Goal: Task Accomplishment & Management: Manage account settings

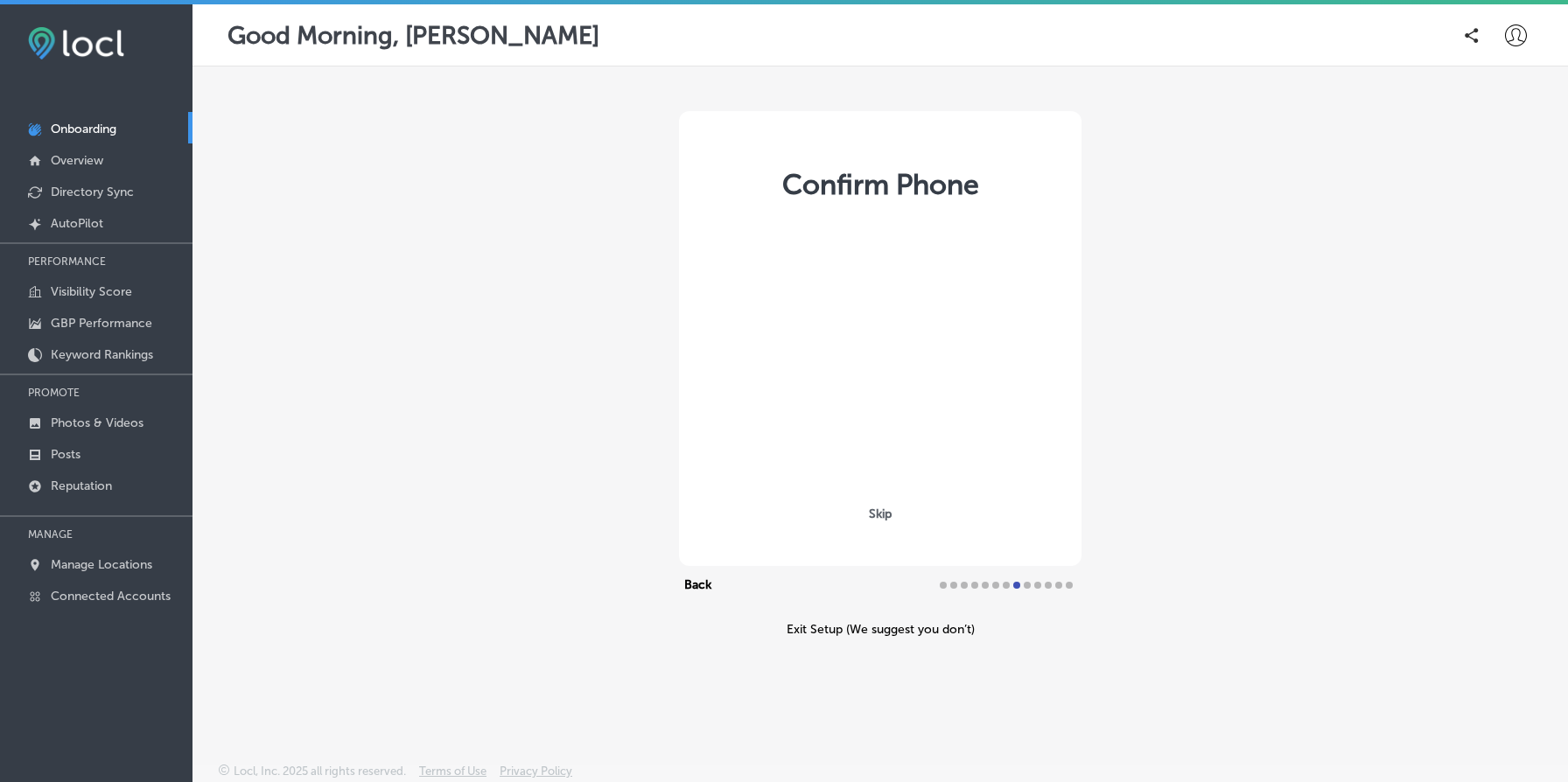
select select "US"
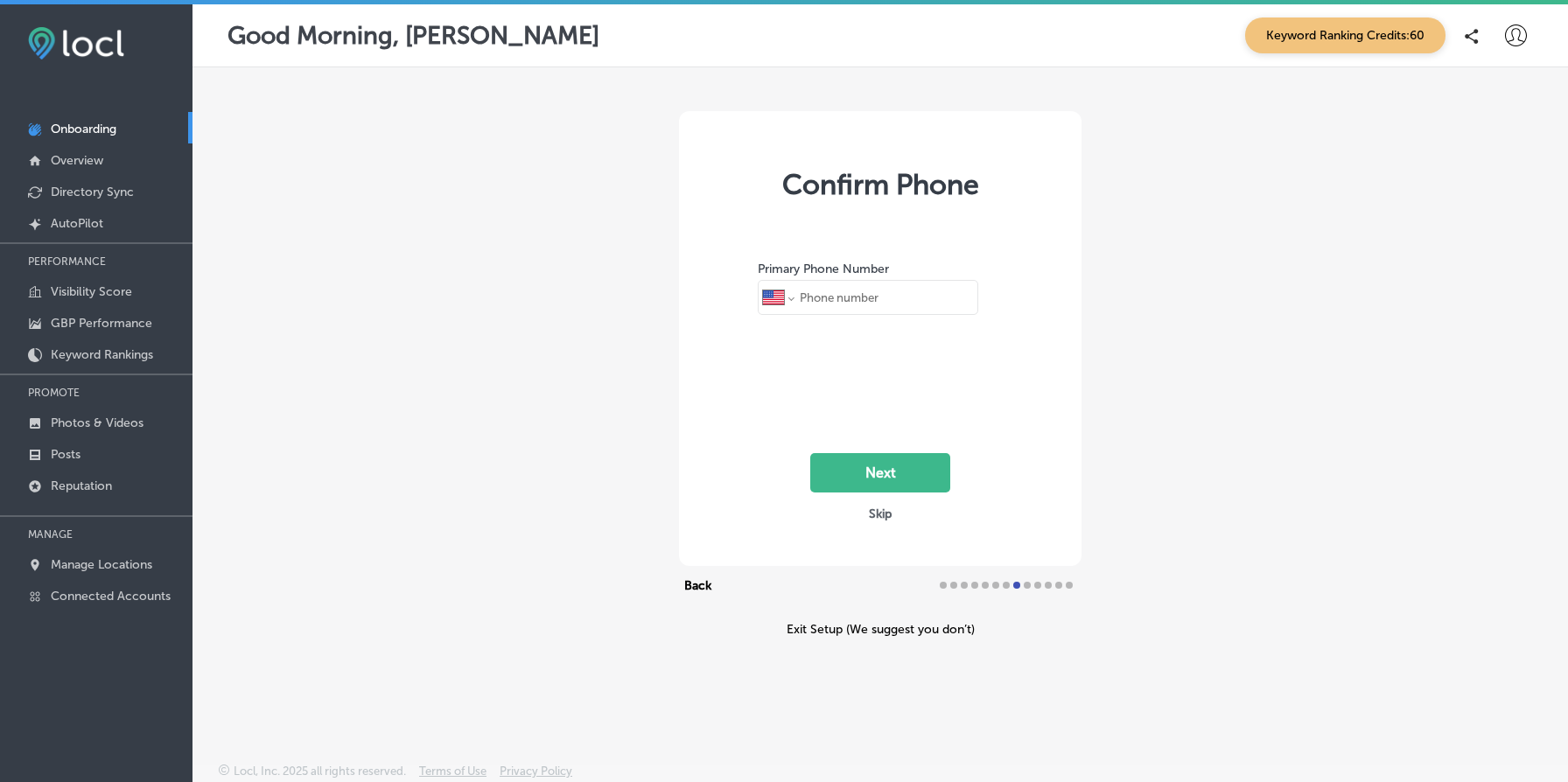
type input "[PHONE_NUMBER]"
click at [139, 558] on p "Manage Locations" at bounding box center [101, 565] width 101 height 15
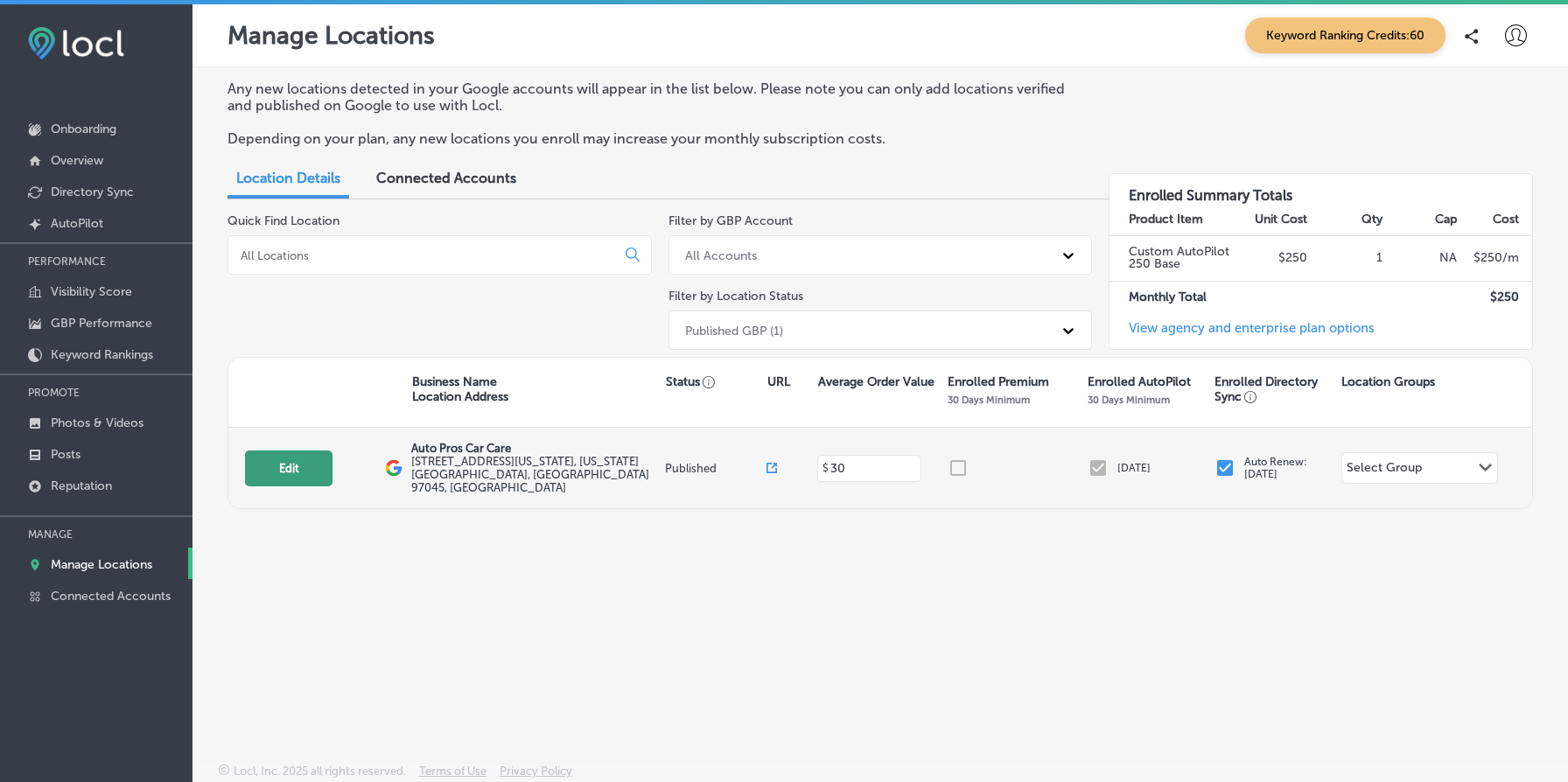
click at [309, 463] on button "Edit" at bounding box center [289, 469] width 88 height 36
select select "US"
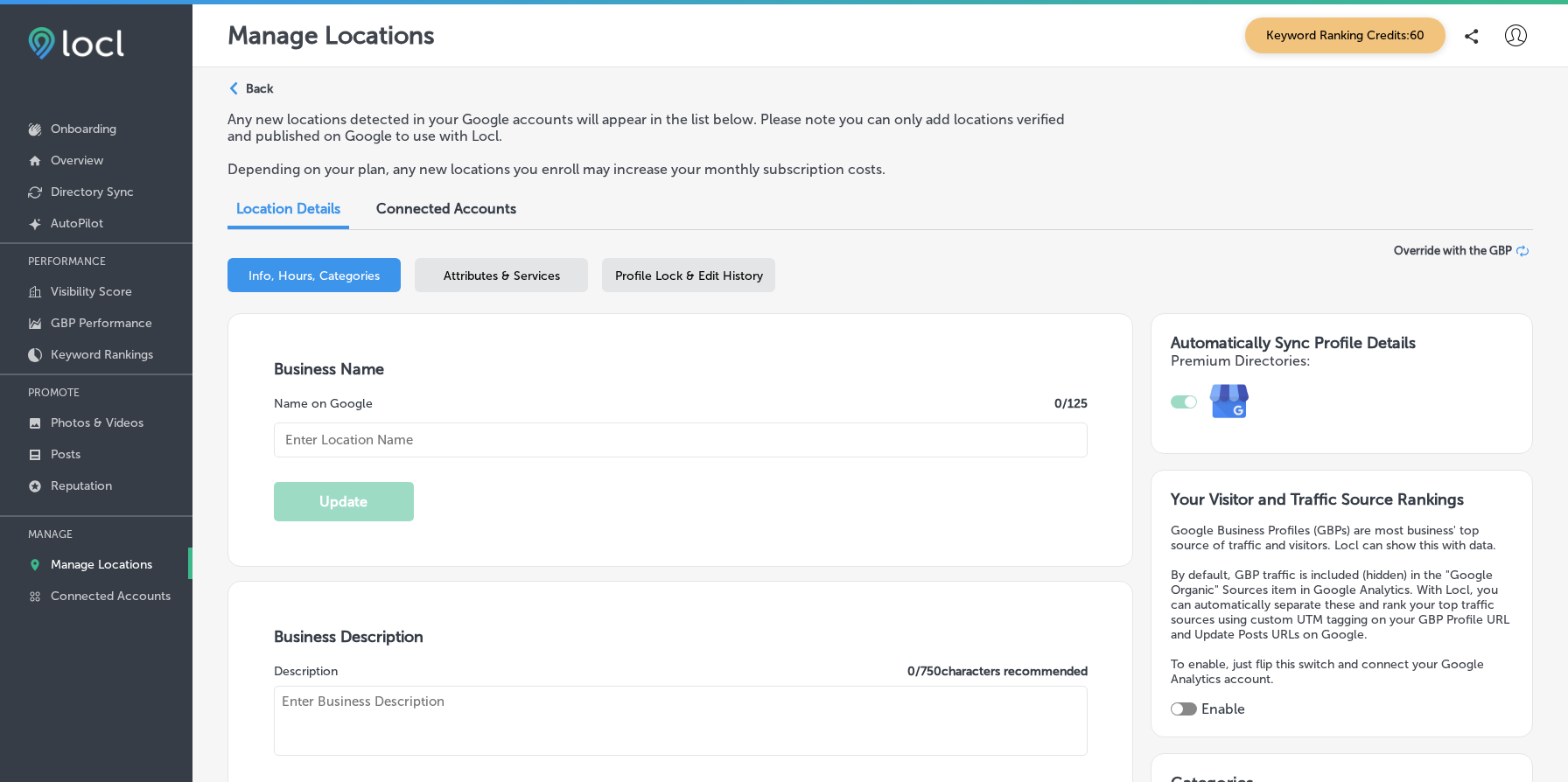
type input "[STREET_ADDRESS][US_STATE]"
type input "[US_STATE][GEOGRAPHIC_DATA]"
type input "97045"
type input "US"
type input "Auto Pros Car Care"
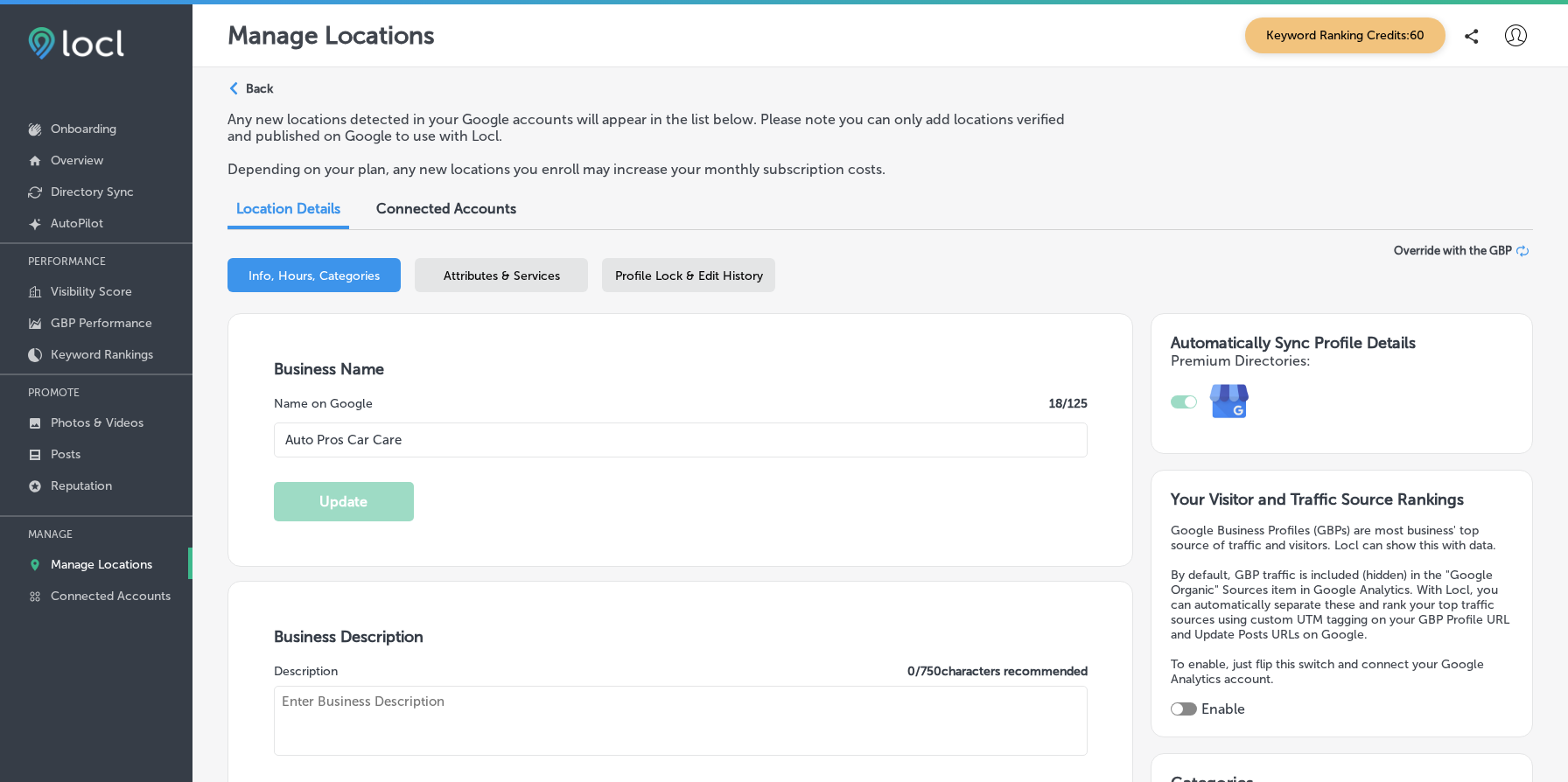
type textarea "Auto Pros Car Care stands out as your trusted mechanic on [US_STATE][GEOGRAPHIC…"
type input "[PHONE_NUMBER]"
type input "[URL][DOMAIN_NAME]"
checkbox input "true"
type input "30"
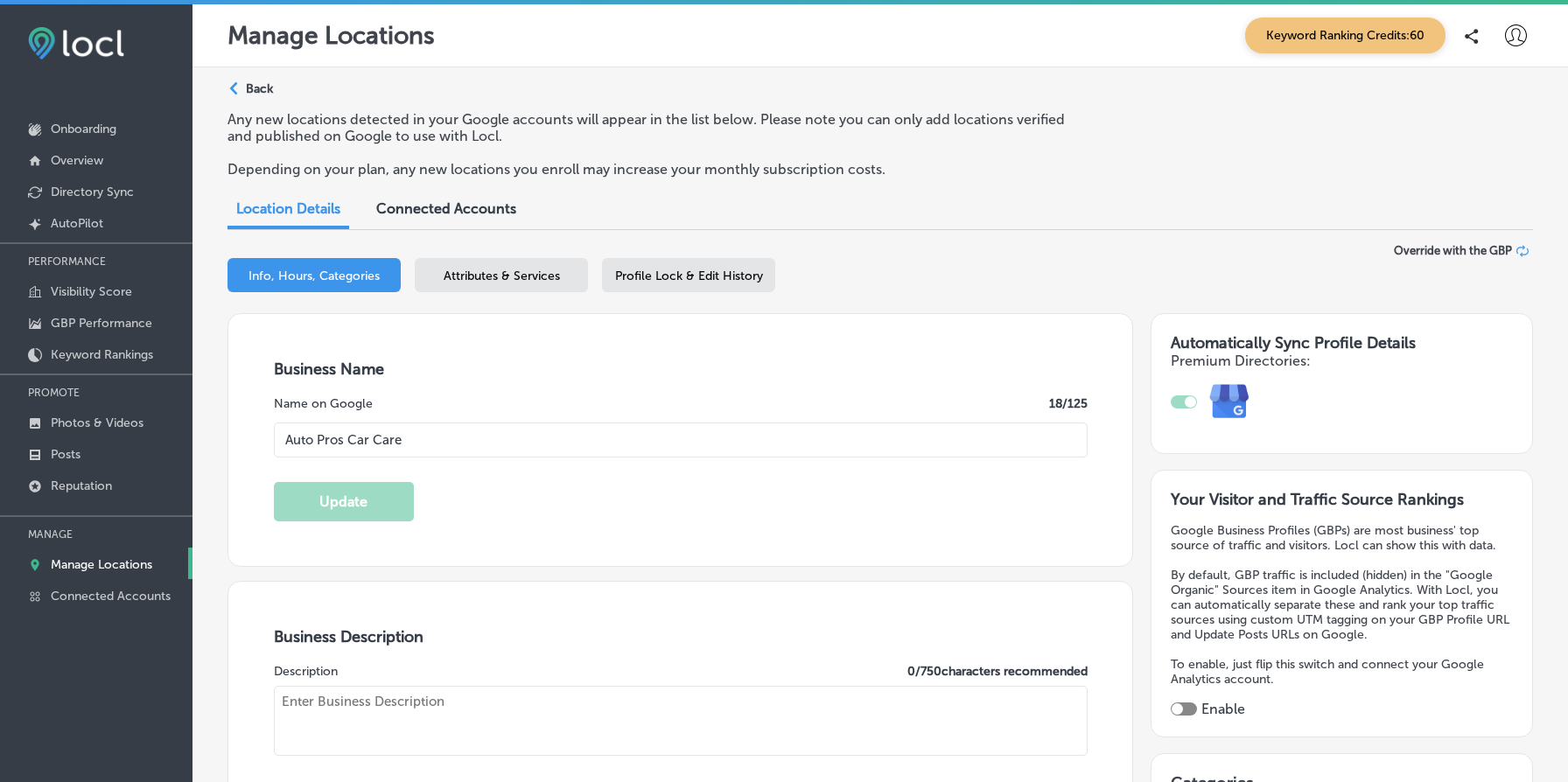
type textarea "Family-owned since [DATE], Auto Pros Car Care is [US_STATE] City’s trusted full…"
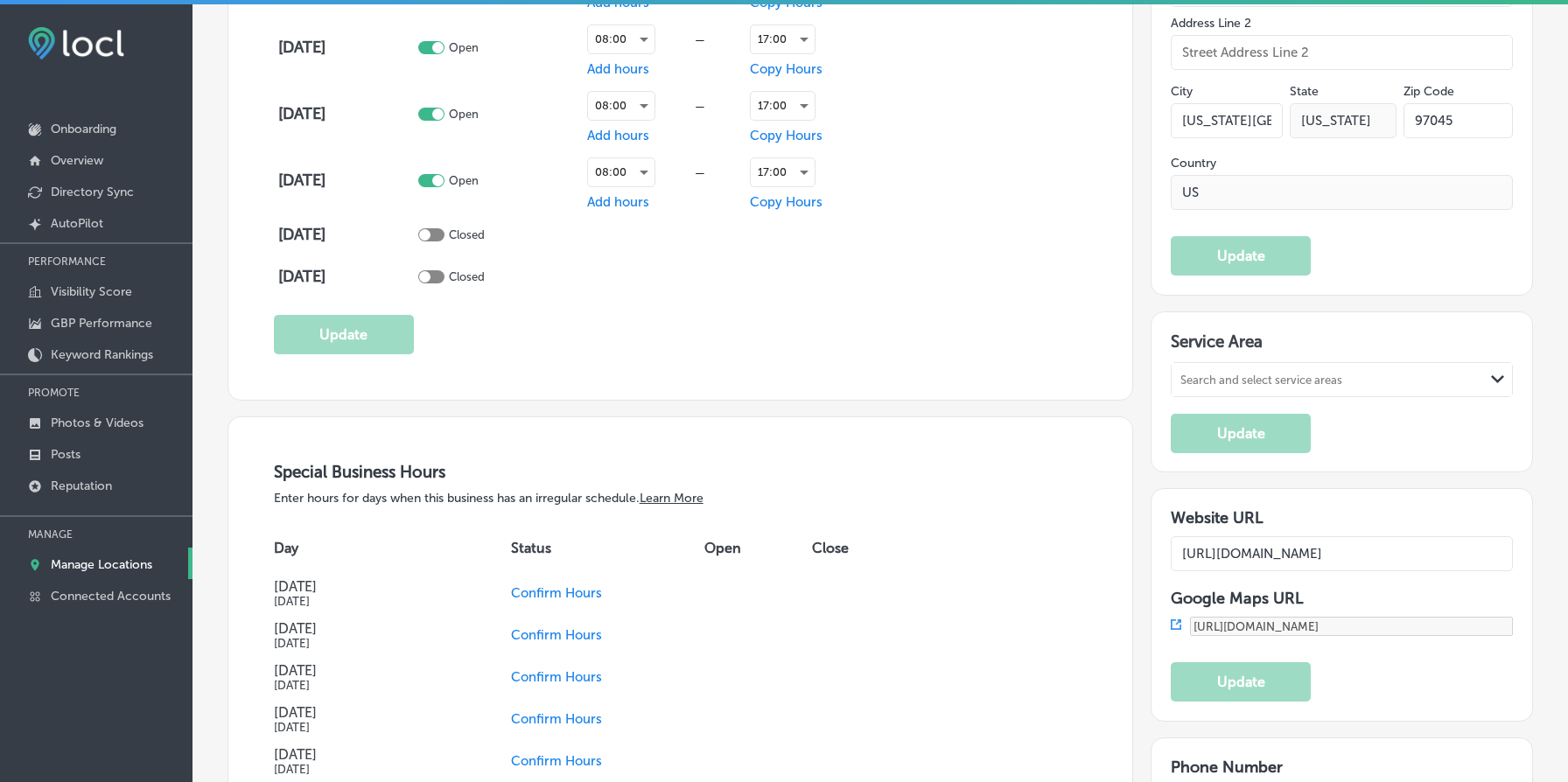
scroll to position [1601, 0]
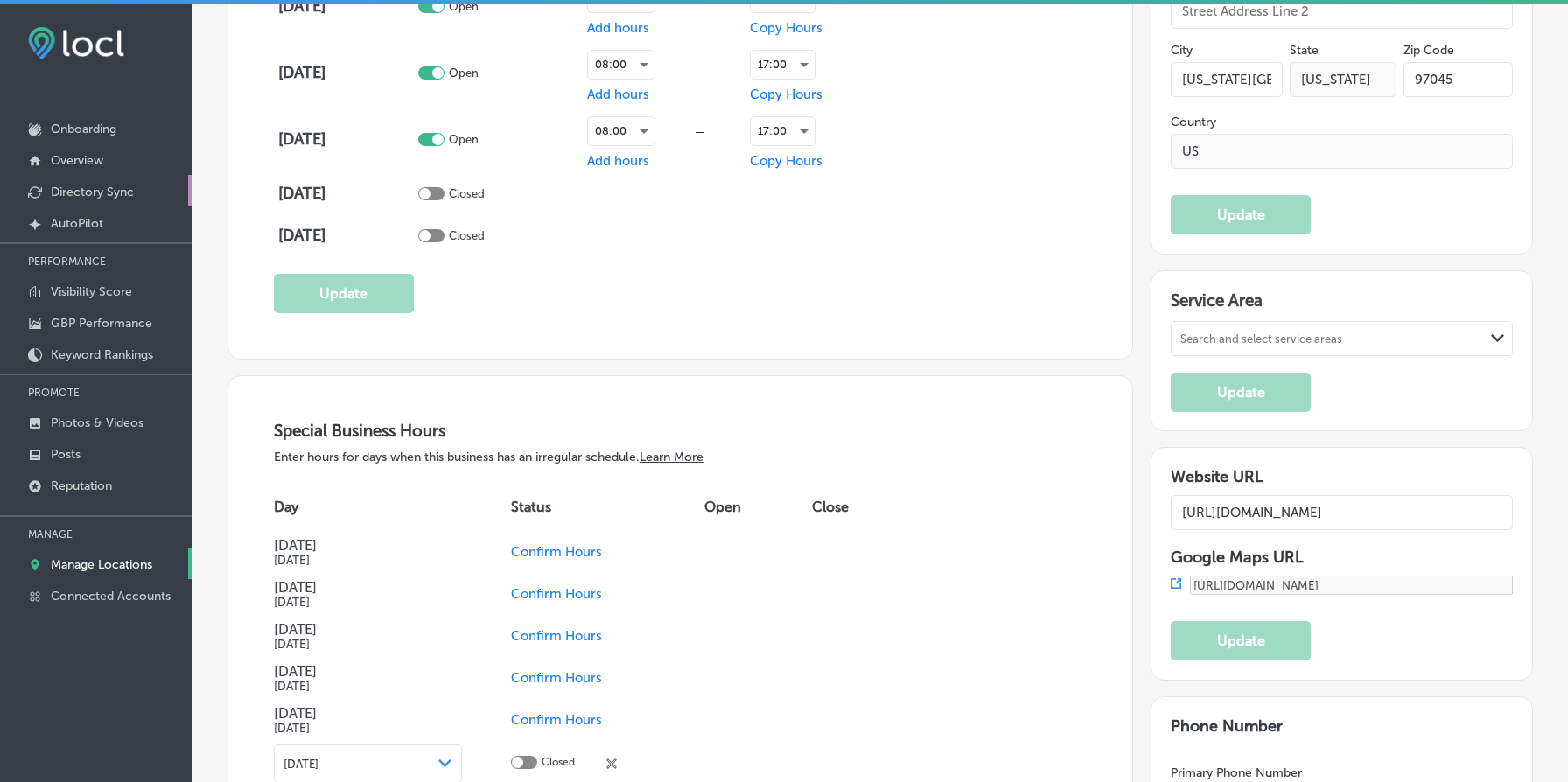
click at [127, 196] on p "Directory Sync" at bounding box center [92, 191] width 83 height 15
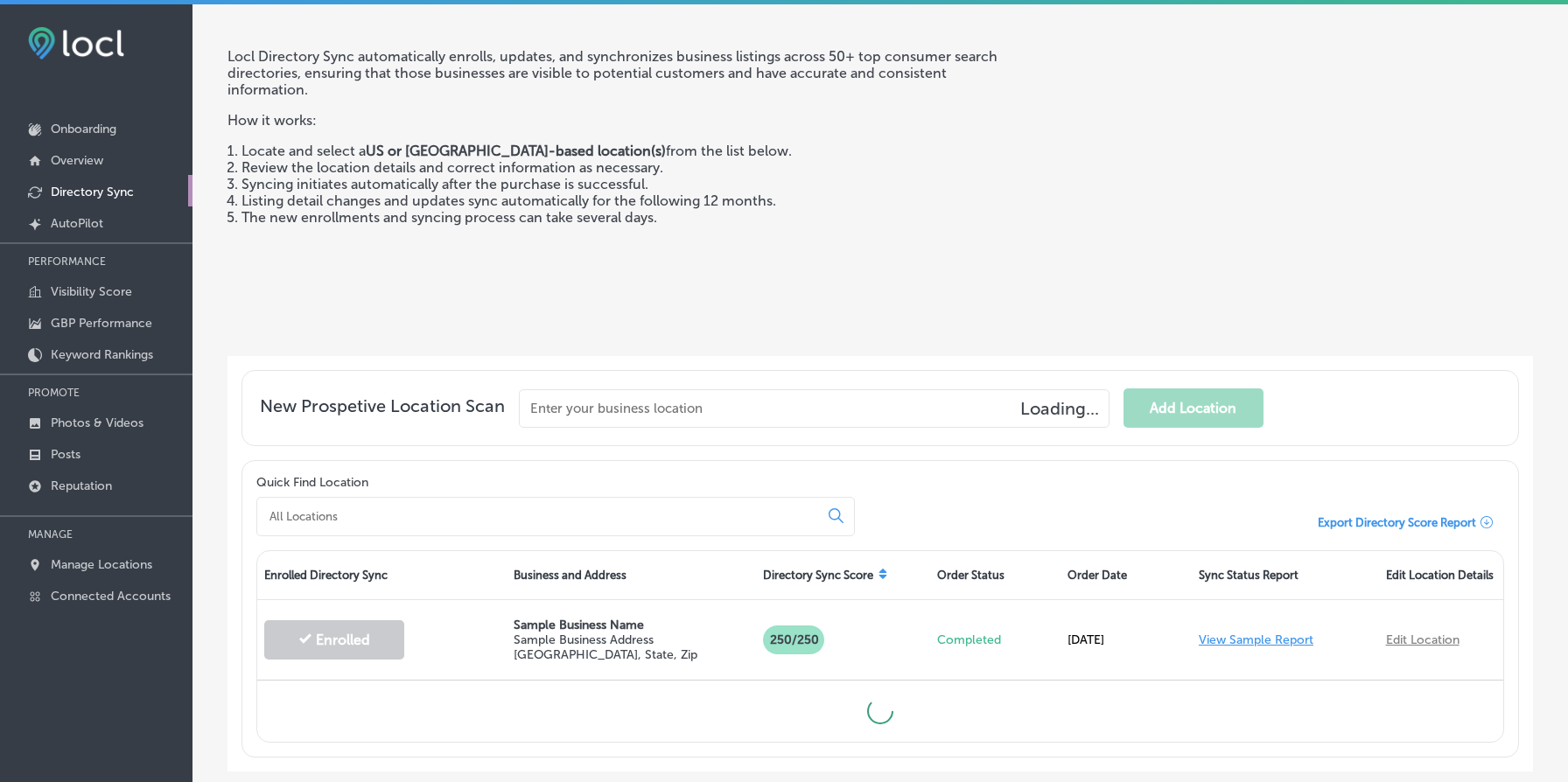
scroll to position [176, 0]
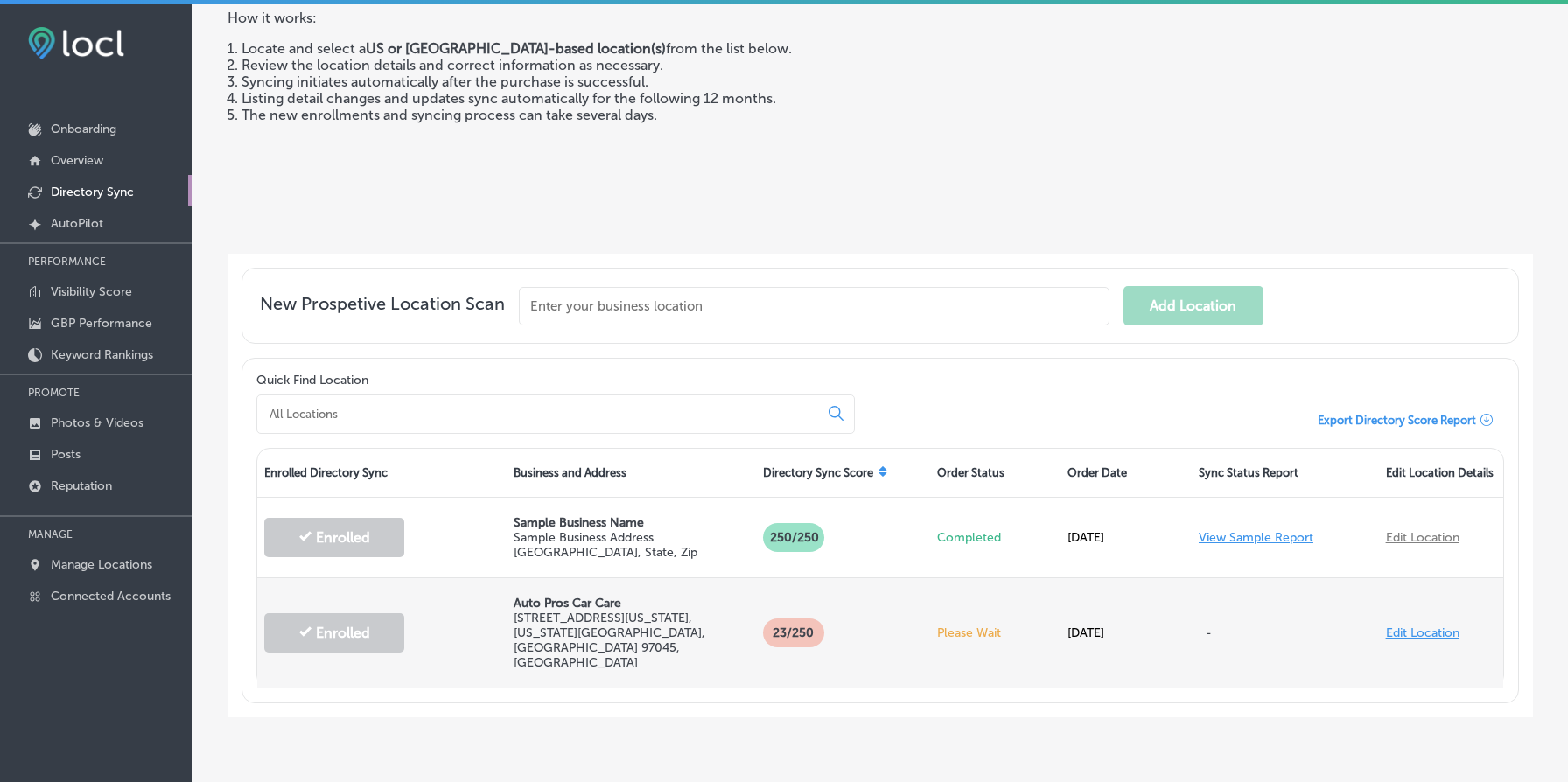
click at [988, 625] on p "Please Wait" at bounding box center [996, 633] width 117 height 15
click at [1429, 625] on link "Edit Location" at bounding box center [1422, 633] width 73 height 15
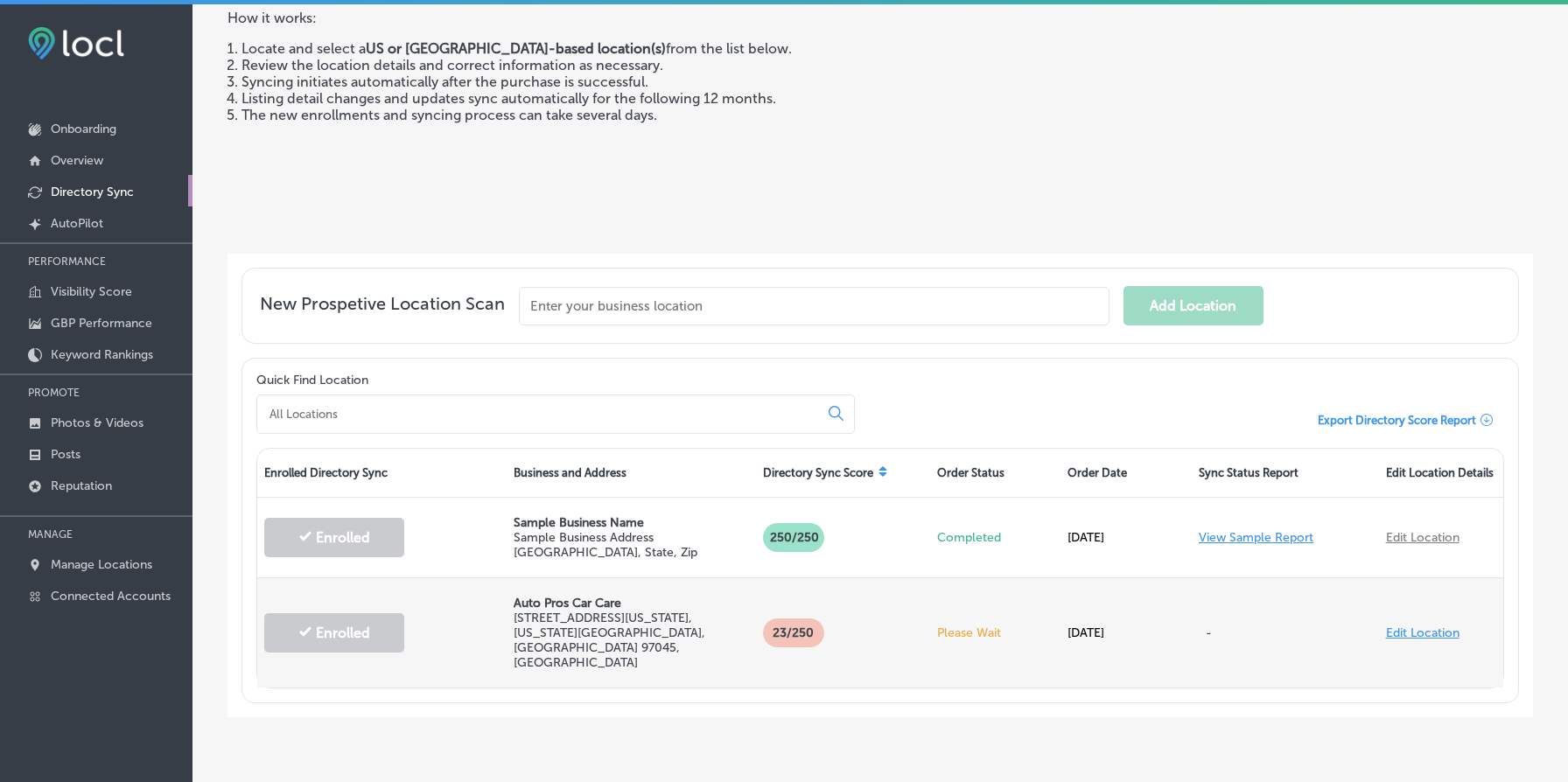
select select "US"
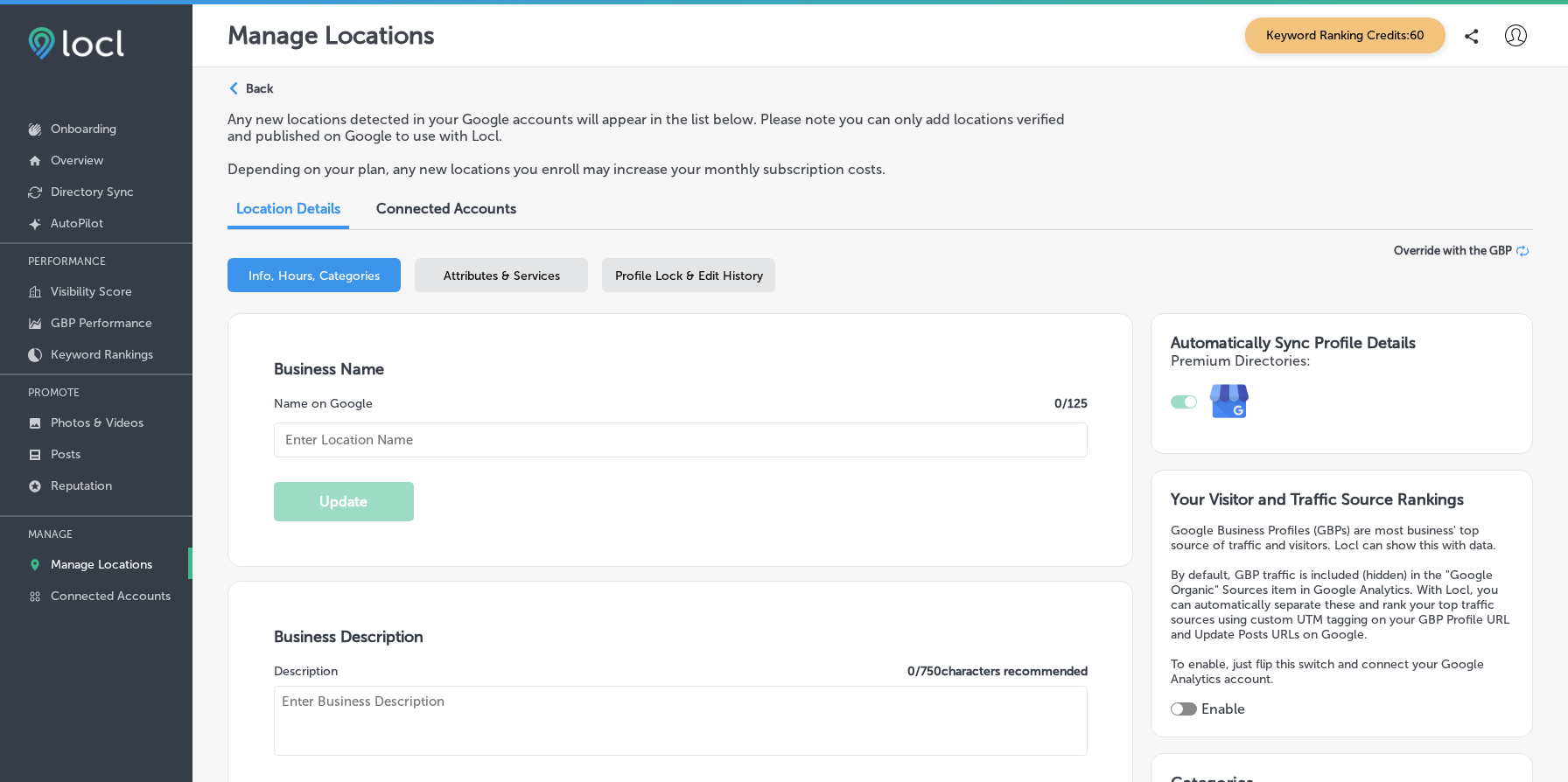
type textarea "Auto Pros Car Care stands out as your trusted mechanic on [US_STATE][GEOGRAPHIC…"
type input "[STREET_ADDRESS][US_STATE]"
type input "[US_STATE][GEOGRAPHIC_DATA]"
type input "97045"
type input "US"
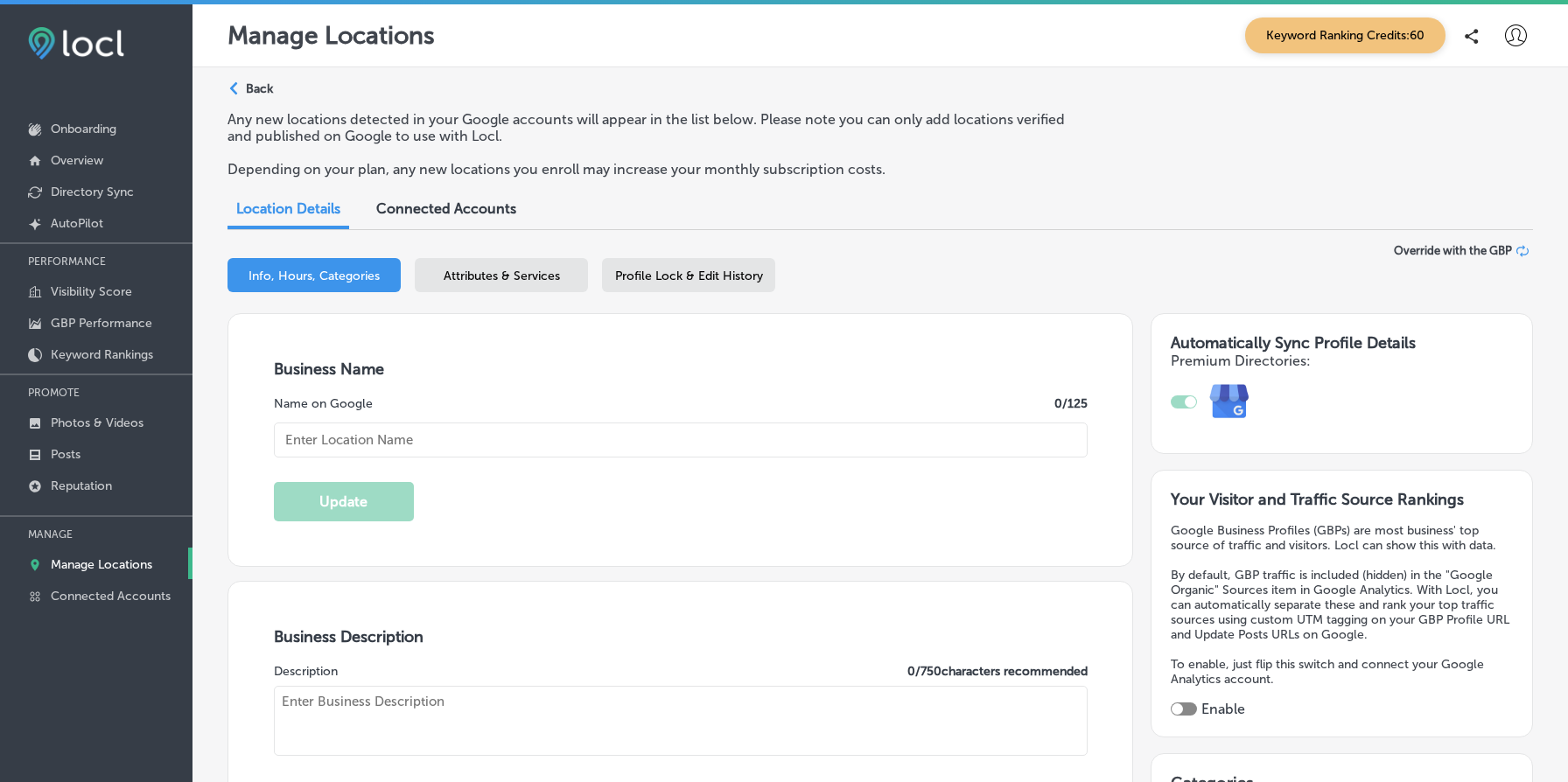
type input "[URL][DOMAIN_NAME]"
type input "30"
checkbox input "true"
type textarea "Family-owned since [DATE], Auto Pros Car Care is [US_STATE] City’s trusted full…"
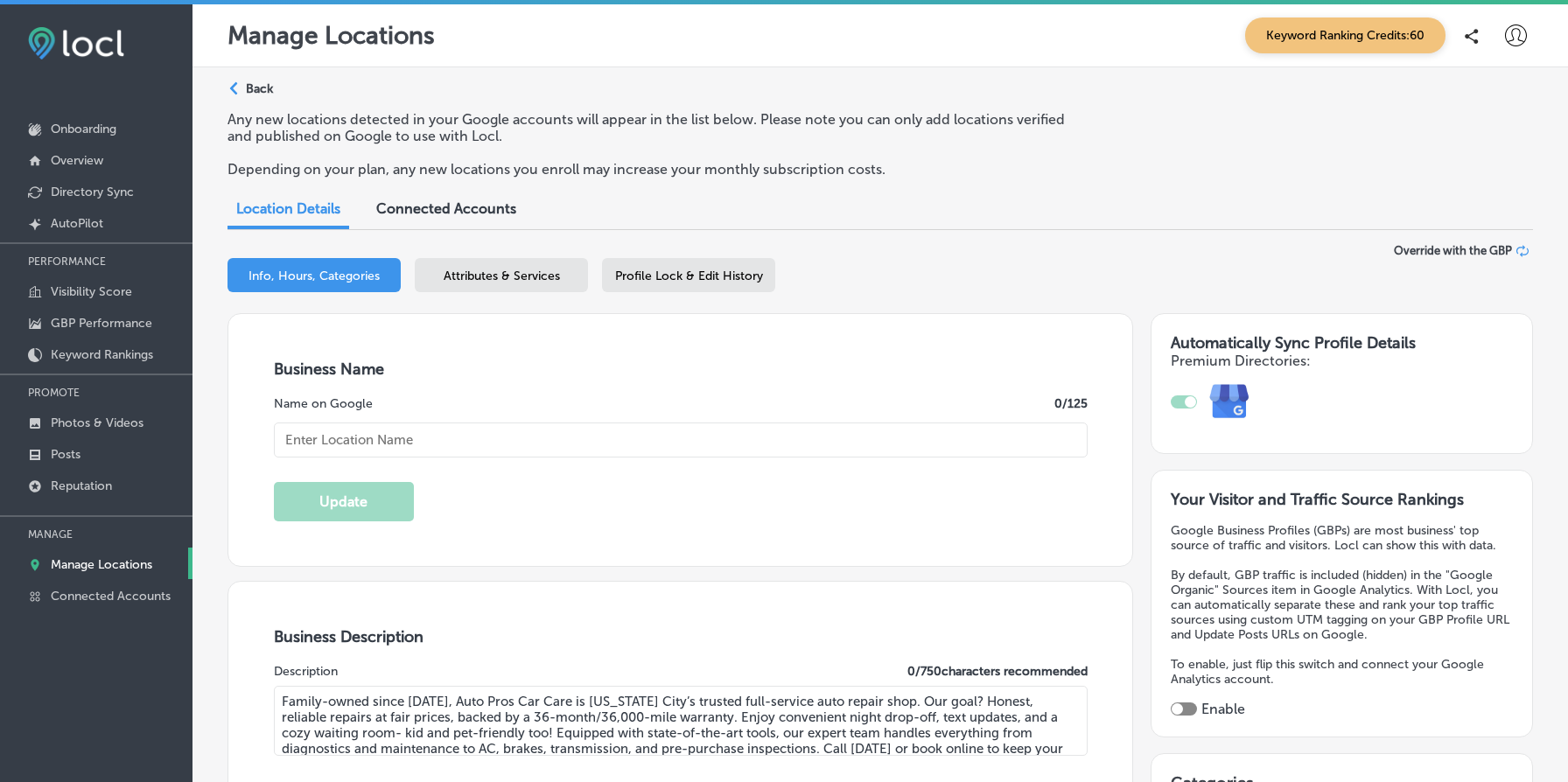
type input "[PHONE_NUMBER]"
type input "Auto Pros Car Care"
click at [144, 563] on p "Manage Locations" at bounding box center [101, 565] width 101 height 15
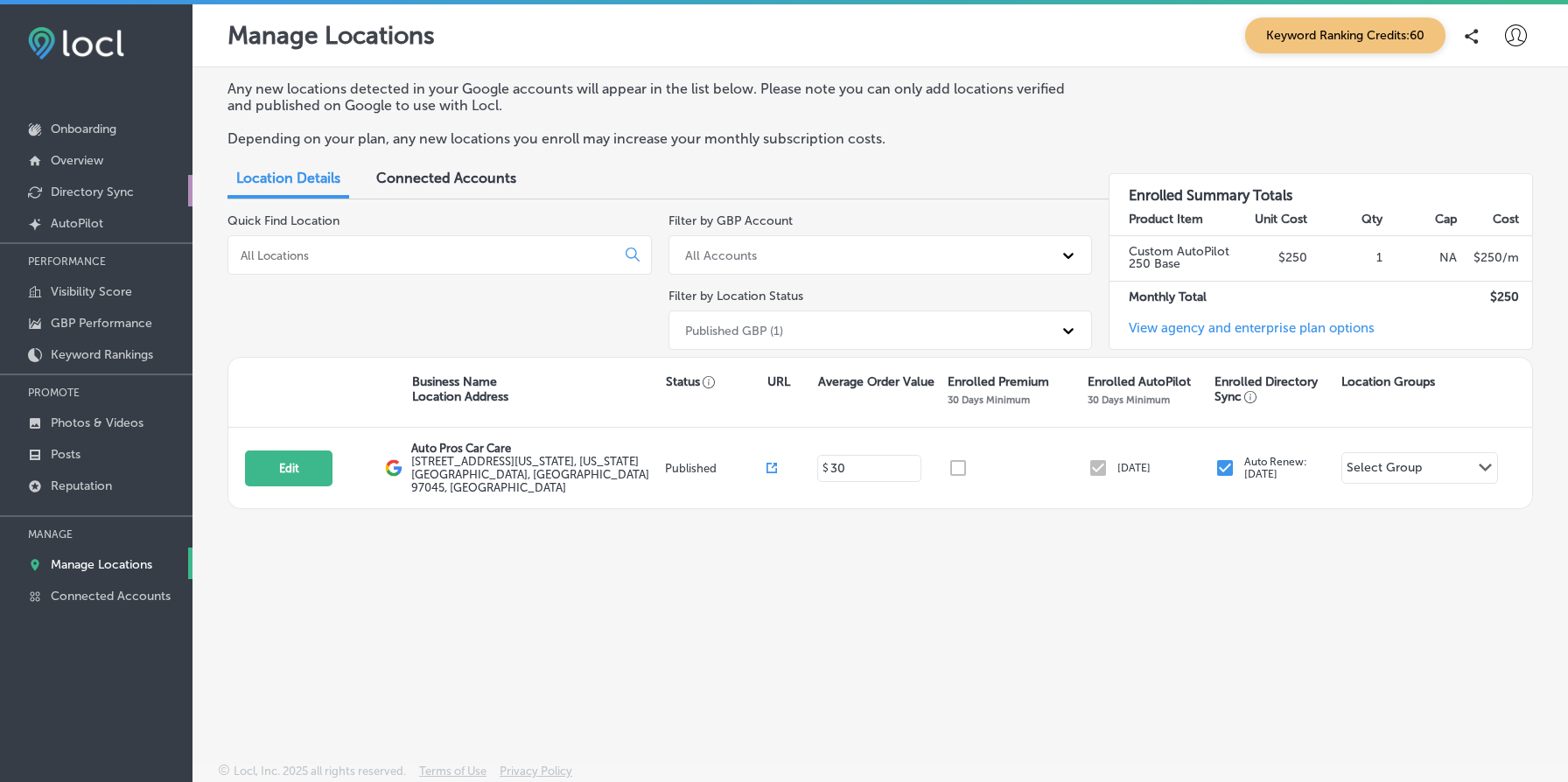
click at [123, 201] on link "Directory Sync" at bounding box center [96, 191] width 192 height 31
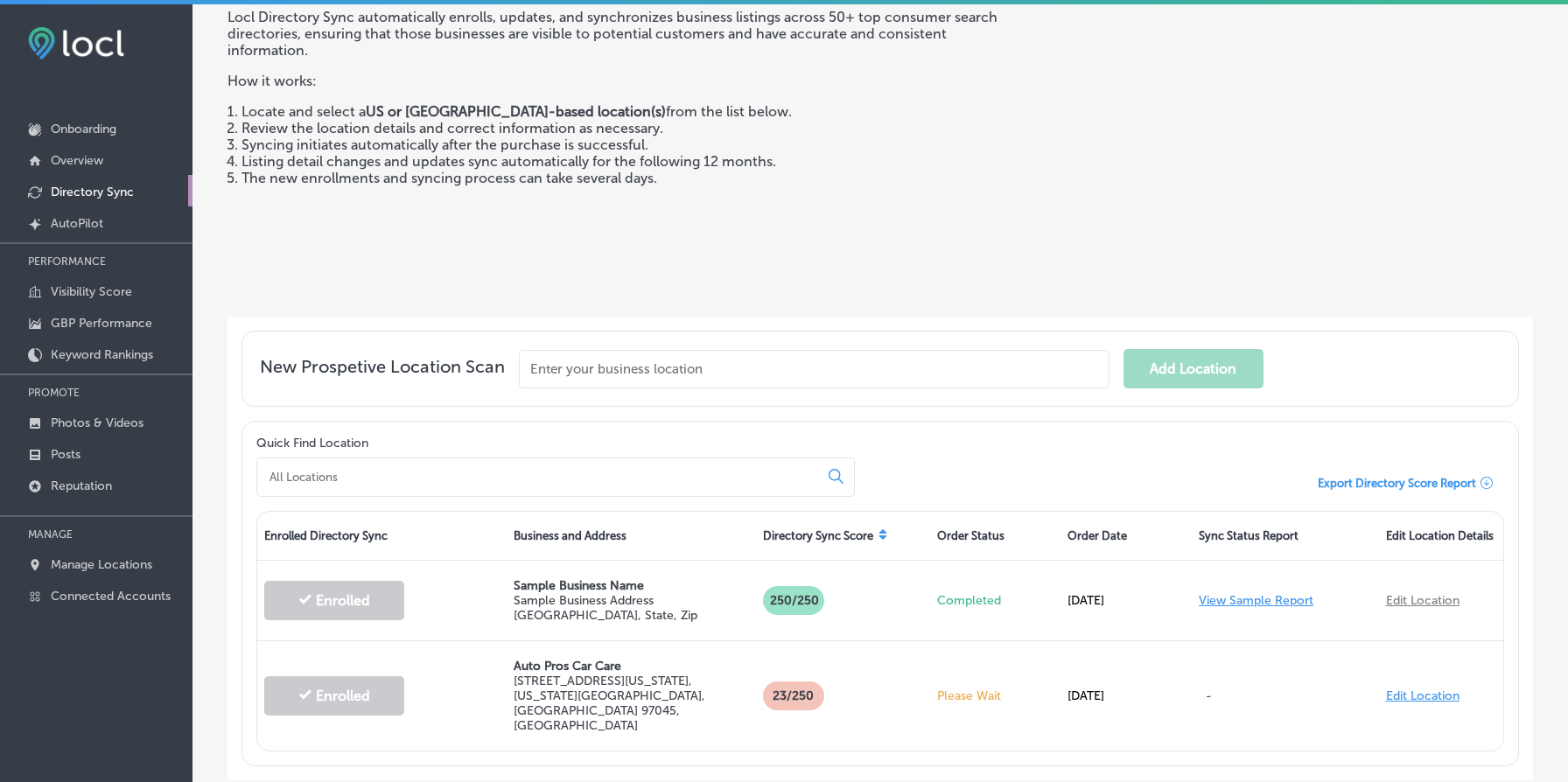
scroll to position [200, 0]
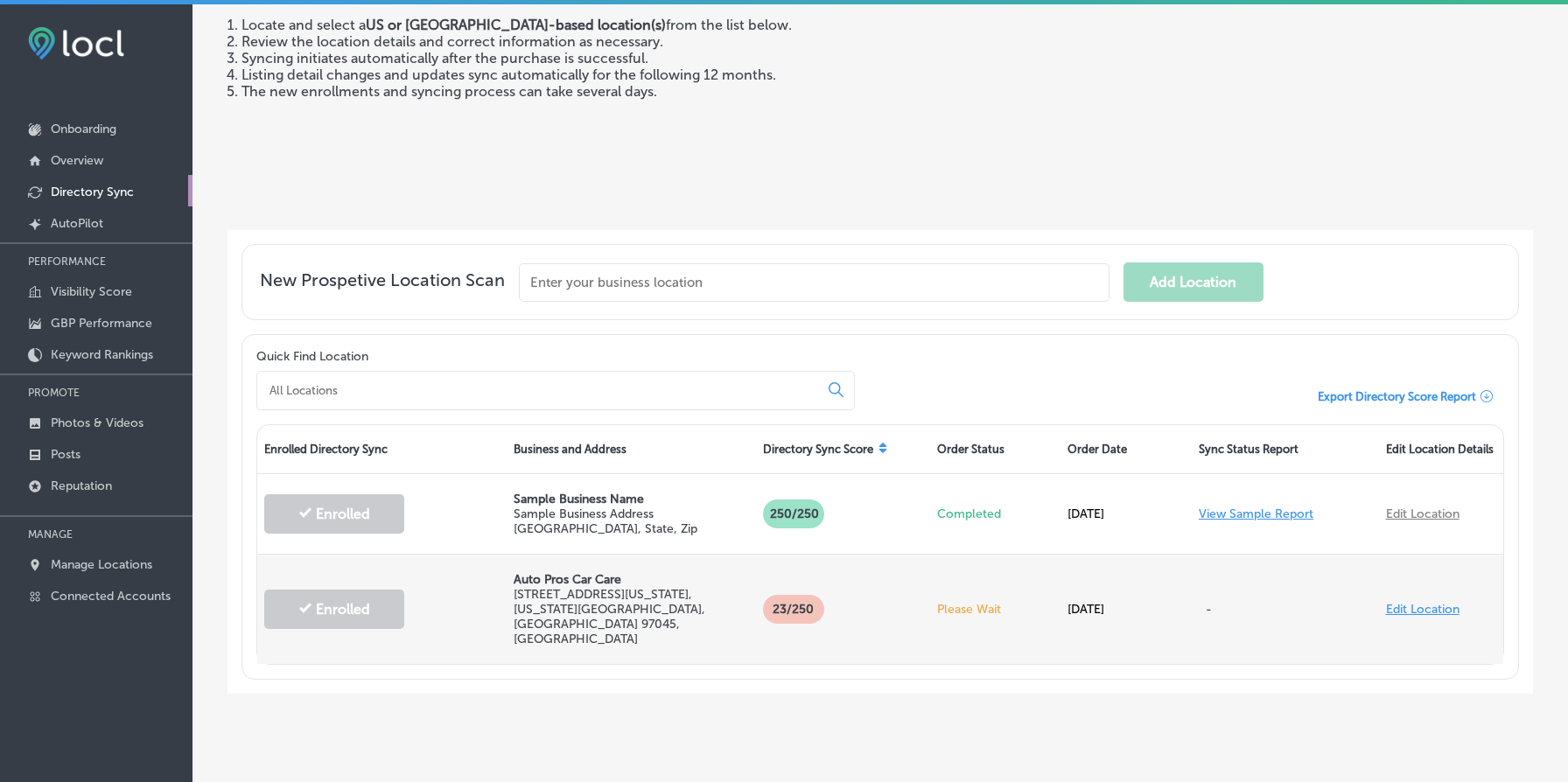
click at [532, 582] on p "Auto Pros Car Care" at bounding box center [631, 580] width 235 height 15
click at [607, 582] on p "Auto Pros Car Care" at bounding box center [631, 580] width 235 height 15
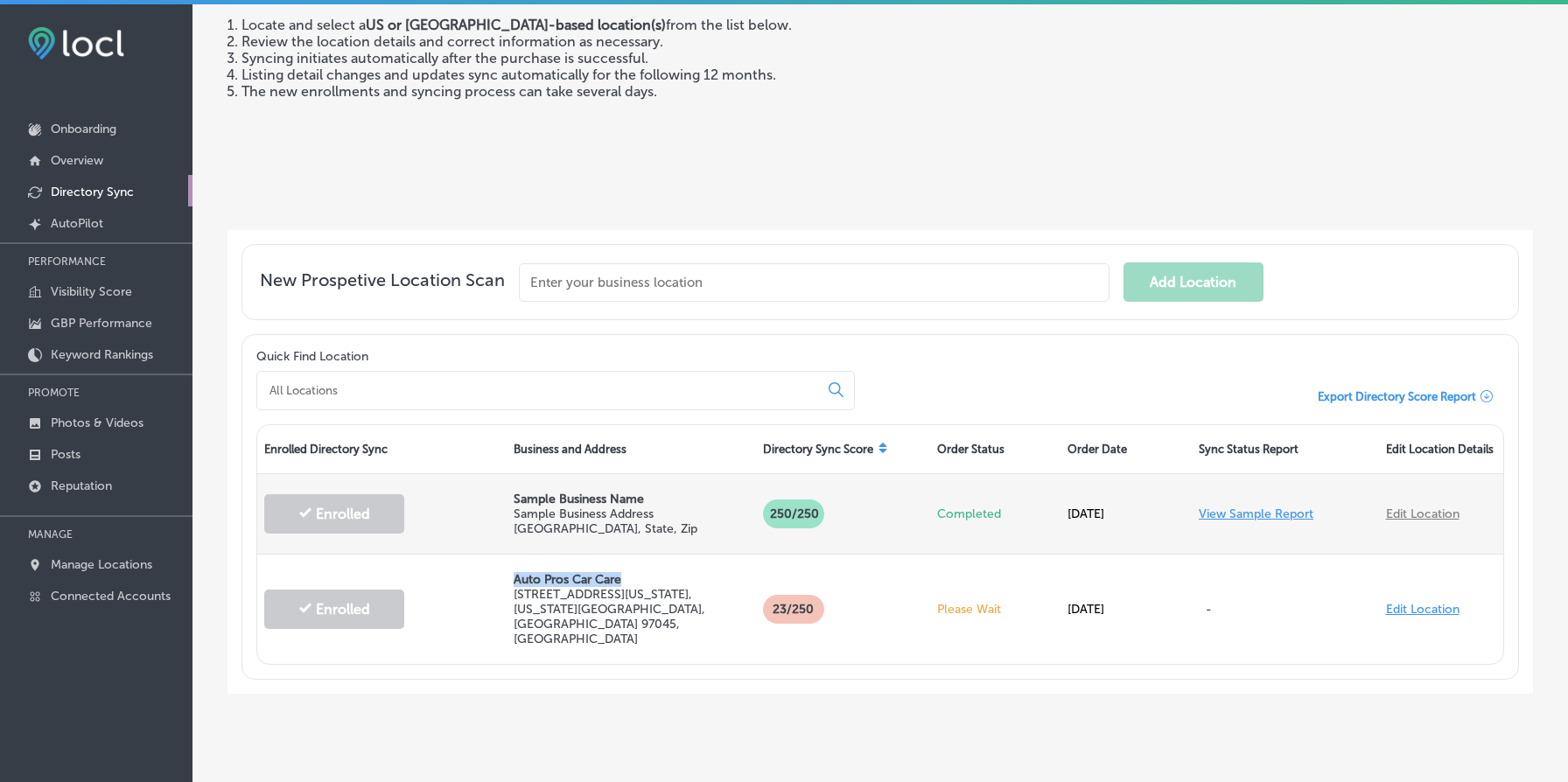
copy p "Auto Pros Car Care"
